Goal: Obtain resource: Obtain resource

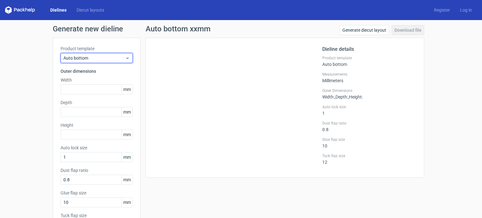
click at [103, 57] on span "Auto bottom" at bounding box center [94, 58] width 62 height 6
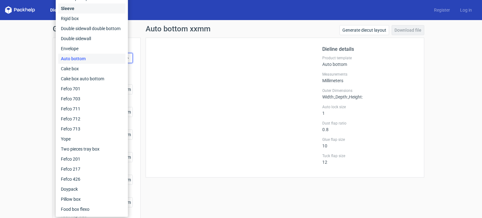
click at [80, 10] on div "Sleeve" at bounding box center [91, 8] width 67 height 10
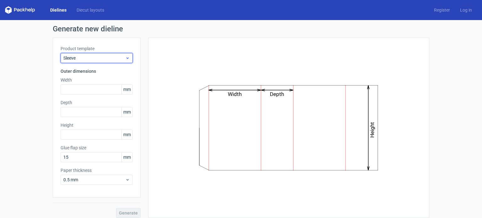
click at [96, 57] on span "Sleeve" at bounding box center [94, 58] width 62 height 6
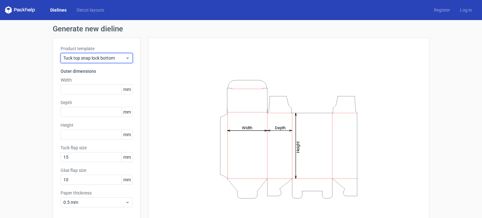
click at [113, 59] on span "Tuck top snap lock bottom" at bounding box center [94, 58] width 62 height 6
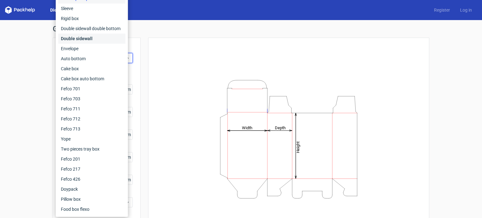
click at [96, 41] on div "Double sidewall" at bounding box center [91, 39] width 67 height 10
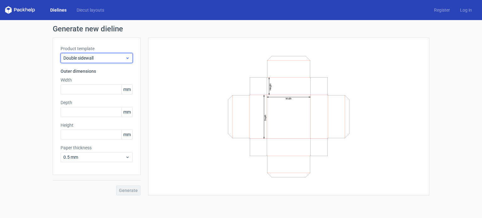
click at [98, 58] on span "Double sidewall" at bounding box center [94, 58] width 62 height 6
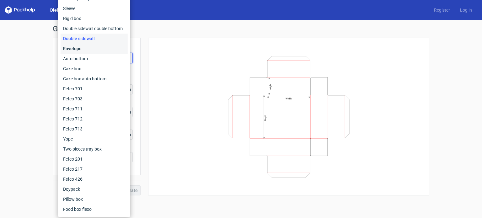
click at [100, 50] on div "Envelope" at bounding box center [94, 49] width 67 height 10
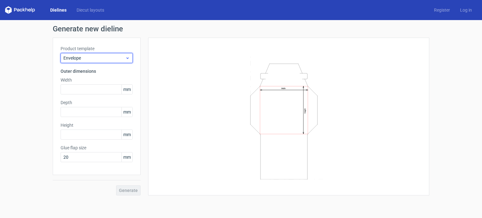
click at [105, 60] on span "Envelope" at bounding box center [94, 58] width 62 height 6
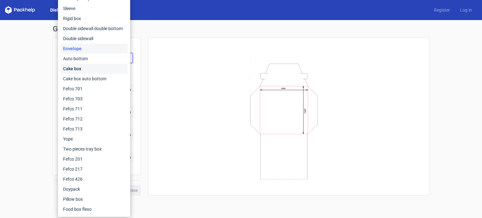
click at [99, 67] on div "Cake box" at bounding box center [94, 69] width 67 height 10
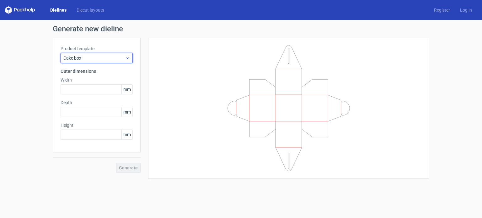
click at [103, 59] on span "Cake box" at bounding box center [94, 58] width 62 height 6
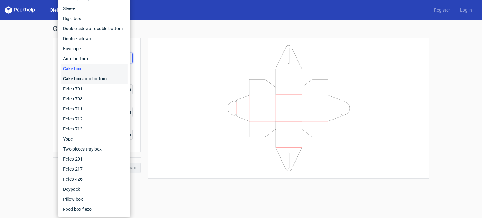
click at [101, 77] on div "Cake box auto bottom" at bounding box center [94, 79] width 67 height 10
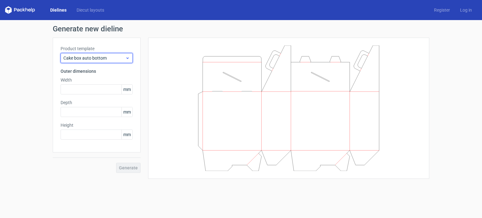
click at [109, 59] on span "Cake box auto bottom" at bounding box center [94, 58] width 62 height 6
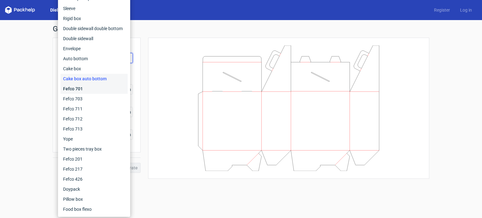
click at [94, 90] on div "Fefco 701" at bounding box center [94, 89] width 67 height 10
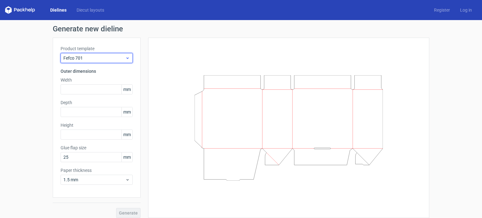
click at [93, 57] on span "Fefco 701" at bounding box center [94, 58] width 62 height 6
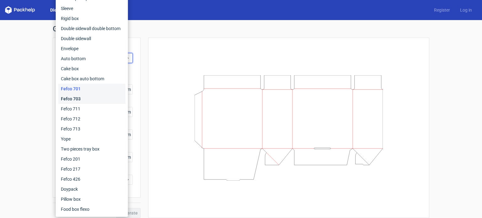
click at [78, 99] on div "Fefco 703" at bounding box center [91, 99] width 67 height 10
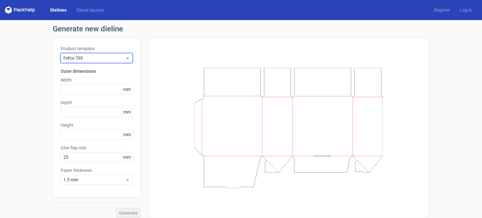
click at [93, 61] on span "Fefco 703" at bounding box center [94, 58] width 62 height 6
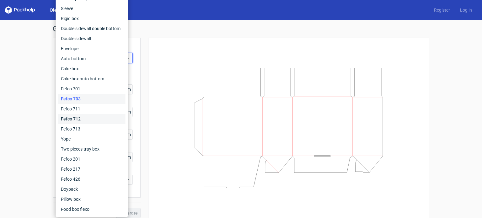
click at [74, 118] on div "Fefco 712" at bounding box center [91, 119] width 67 height 10
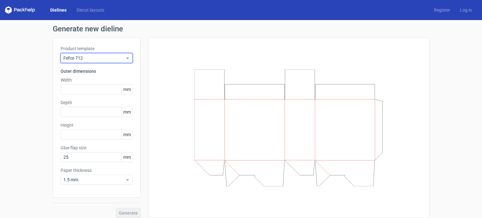
click at [99, 58] on span "Fefco 712" at bounding box center [94, 58] width 62 height 6
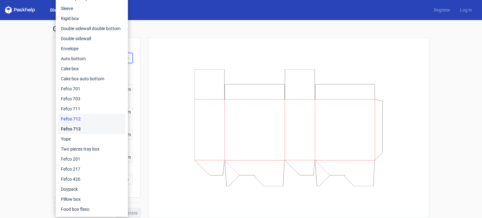
click at [68, 126] on div "Fefco 713" at bounding box center [91, 129] width 67 height 10
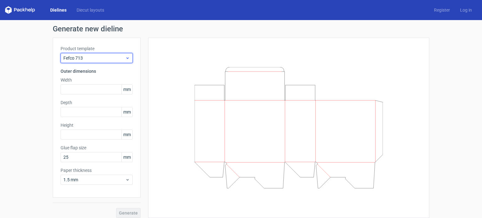
click at [81, 61] on span "Fefco 713" at bounding box center [94, 58] width 62 height 6
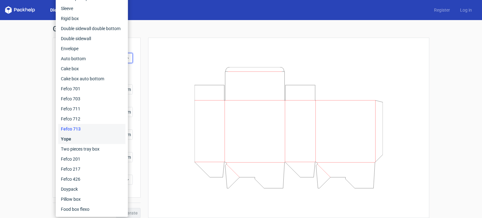
click at [73, 135] on div "Yope" at bounding box center [91, 139] width 67 height 10
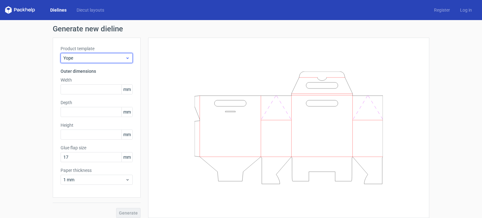
click at [82, 56] on span "Yope" at bounding box center [94, 58] width 62 height 6
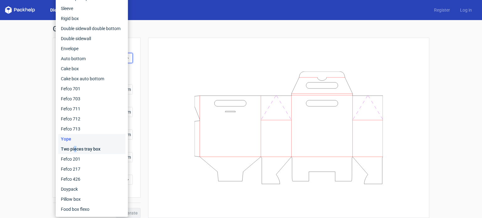
click at [75, 147] on div "Two pieces tray box" at bounding box center [91, 149] width 67 height 10
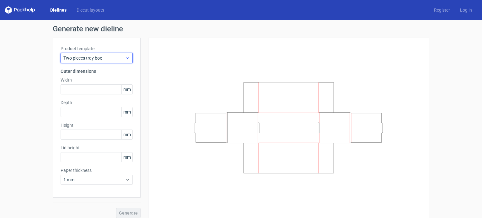
click at [89, 58] on span "Two pieces tray box" at bounding box center [94, 58] width 62 height 6
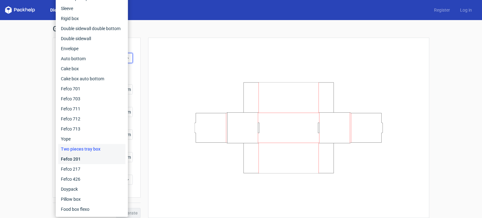
click at [78, 159] on div "Fefco 201" at bounding box center [91, 159] width 67 height 10
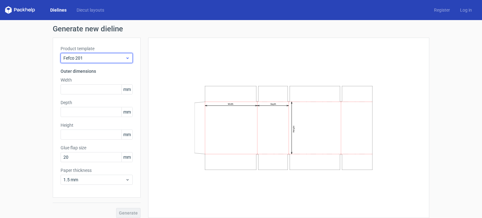
click at [85, 58] on span "Fefco 201" at bounding box center [94, 58] width 62 height 6
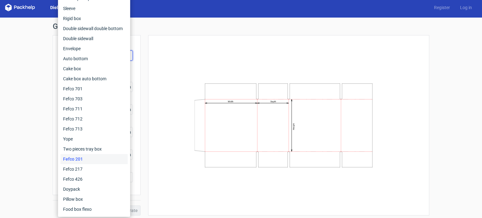
scroll to position [5, 0]
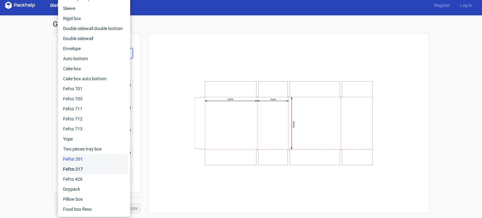
click at [77, 165] on div "Fefco 217" at bounding box center [94, 169] width 67 height 10
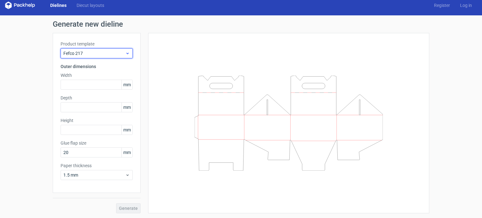
click at [101, 53] on span "Fefco 217" at bounding box center [94, 53] width 62 height 6
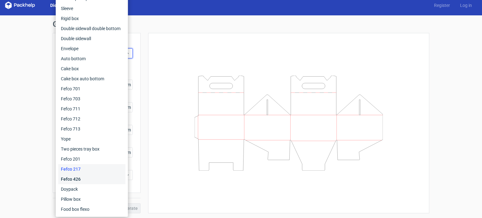
click at [75, 180] on div "Fefco 426" at bounding box center [91, 179] width 67 height 10
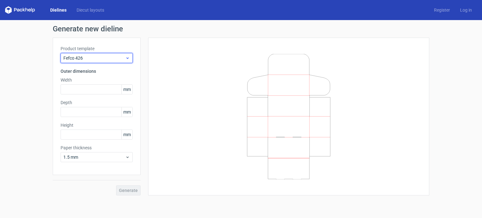
click at [108, 58] on span "Fefco 426" at bounding box center [94, 58] width 62 height 6
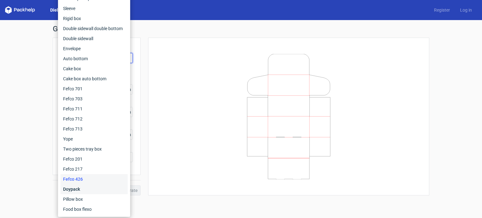
click at [80, 189] on div "Doypack" at bounding box center [94, 189] width 67 height 10
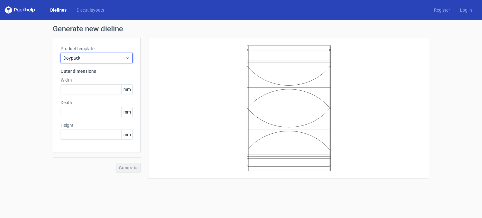
click at [97, 56] on span "Doypack" at bounding box center [94, 58] width 62 height 6
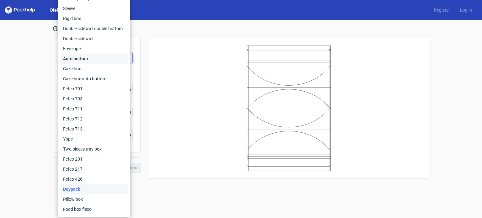
click at [90, 61] on div "Auto bottom" at bounding box center [94, 59] width 67 height 10
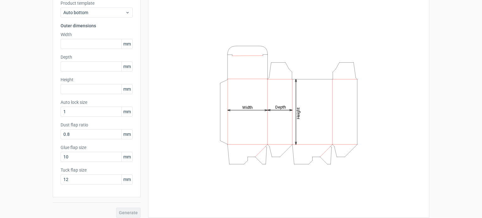
scroll to position [50, 0]
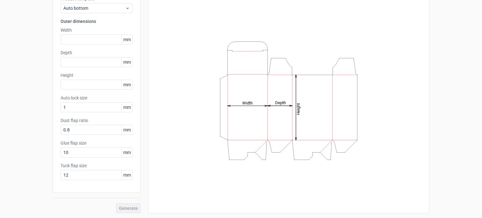
click at [393, 24] on div "Height Depth Width" at bounding box center [289, 101] width 266 height 210
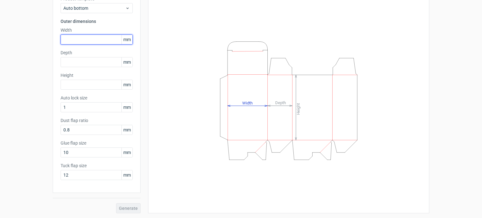
click at [76, 38] on input "text" at bounding box center [97, 40] width 72 height 10
type input "75"
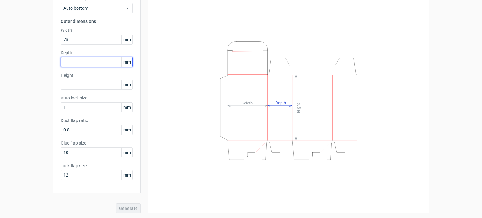
click at [77, 61] on input "text" at bounding box center [97, 62] width 72 height 10
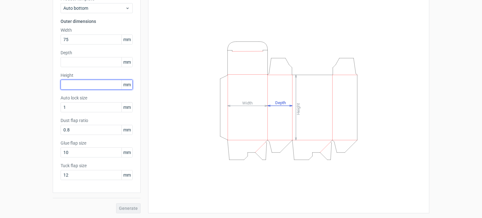
click at [74, 87] on input "text" at bounding box center [97, 85] width 72 height 10
click at [72, 83] on input "text" at bounding box center [97, 85] width 72 height 10
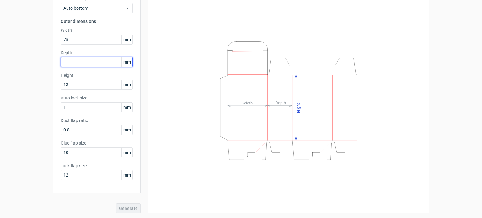
click at [93, 60] on input "text" at bounding box center [97, 62] width 72 height 10
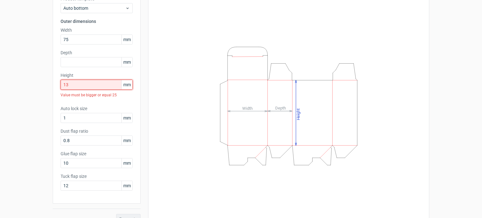
click at [74, 83] on input "13" at bounding box center [97, 85] width 72 height 10
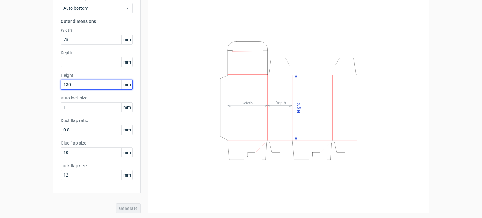
type input "130"
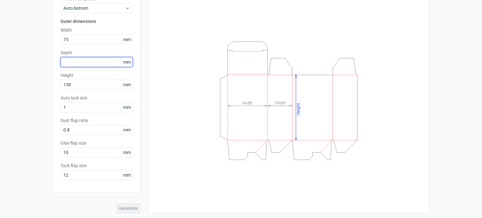
click at [99, 60] on input "text" at bounding box center [97, 62] width 72 height 10
type input "35"
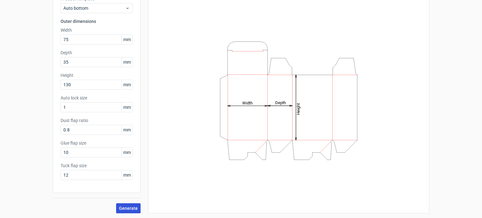
click at [131, 209] on span "Generate" at bounding box center [128, 208] width 19 height 4
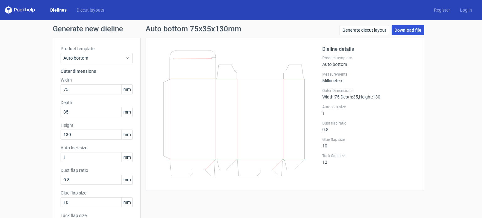
click at [408, 32] on link "Download file" at bounding box center [408, 30] width 33 height 10
